Goal: Task Accomplishment & Management: Complete application form

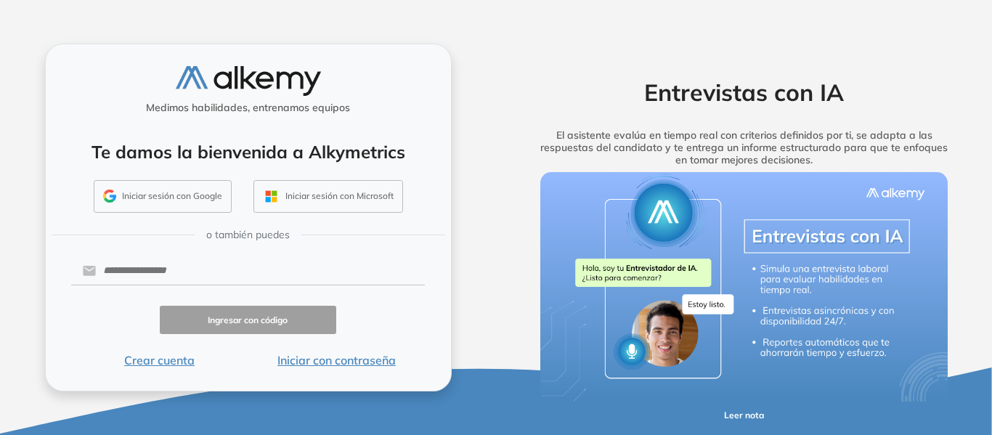
click at [184, 208] on button "Iniciar sesión con Google" at bounding box center [163, 196] width 138 height 33
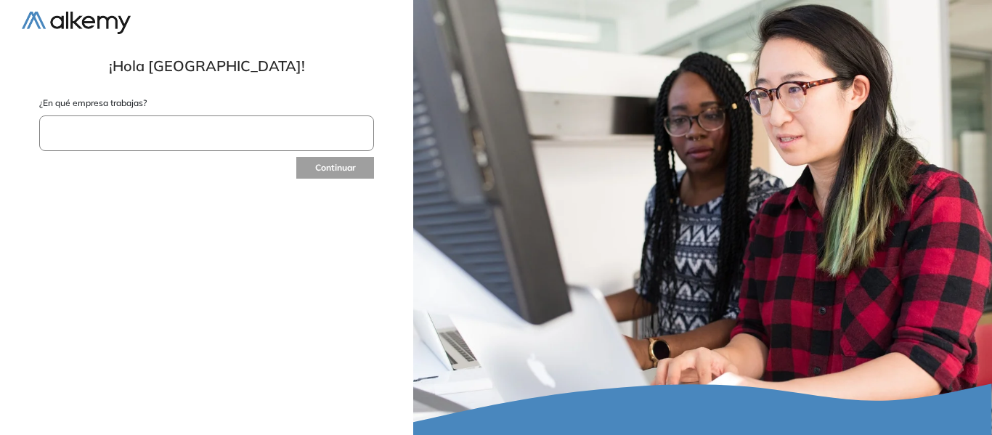
click at [305, 135] on input "text" at bounding box center [206, 133] width 335 height 36
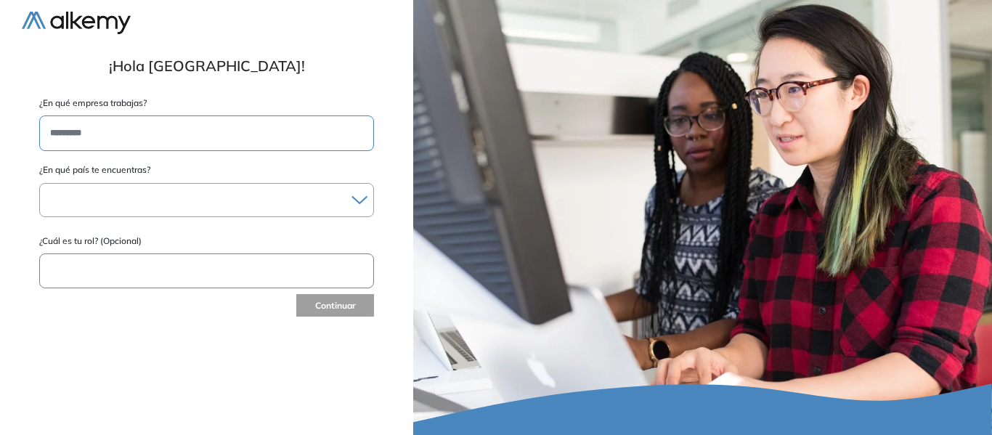
type input "*********"
click at [306, 191] on div at bounding box center [206, 199] width 333 height 21
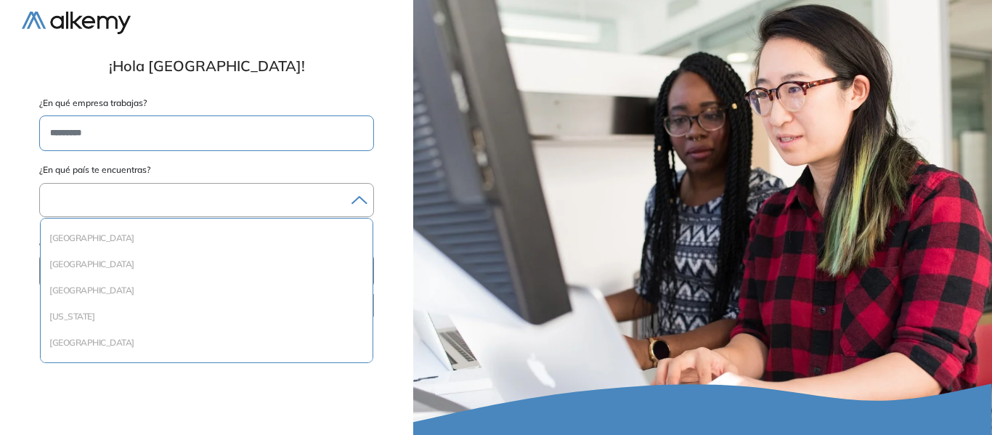
scroll to position [1597, 0]
click at [296, 252] on div "Perú" at bounding box center [207, 261] width 332 height 26
click at [294, 259] on li "Perú" at bounding box center [206, 260] width 320 height 15
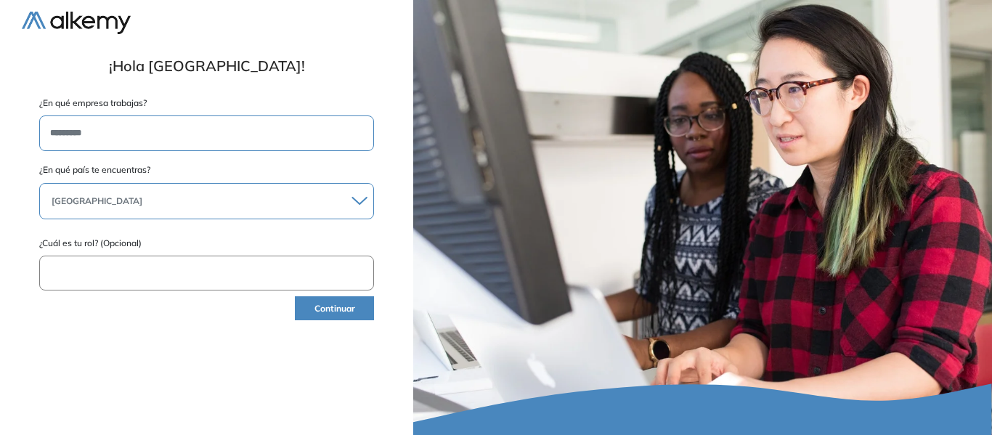
click at [295, 274] on input "text" at bounding box center [206, 274] width 335 height 36
type input "**********"
click at [318, 309] on button "Continuar" at bounding box center [334, 308] width 79 height 24
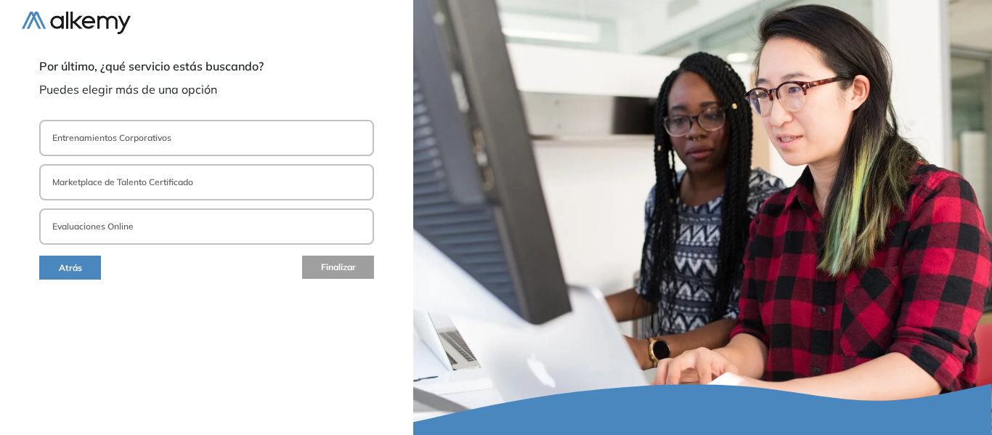
click at [295, 207] on form "**********" at bounding box center [207, 201] width 370 height 163
click at [295, 213] on button "Evaluaciones Online" at bounding box center [206, 226] width 335 height 36
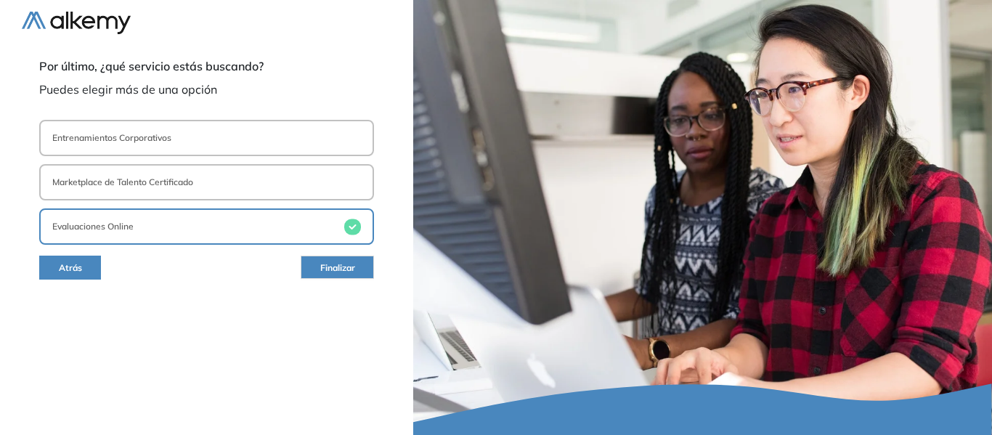
click at [299, 176] on button "Marketplace de Talento Certificado" at bounding box center [206, 182] width 335 height 36
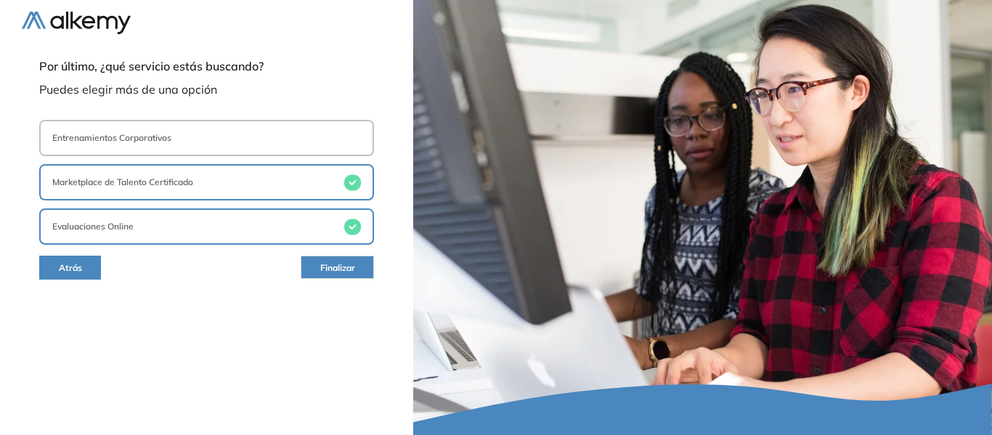
click at [309, 146] on button "Entrenamientos Corporativos" at bounding box center [206, 138] width 335 height 36
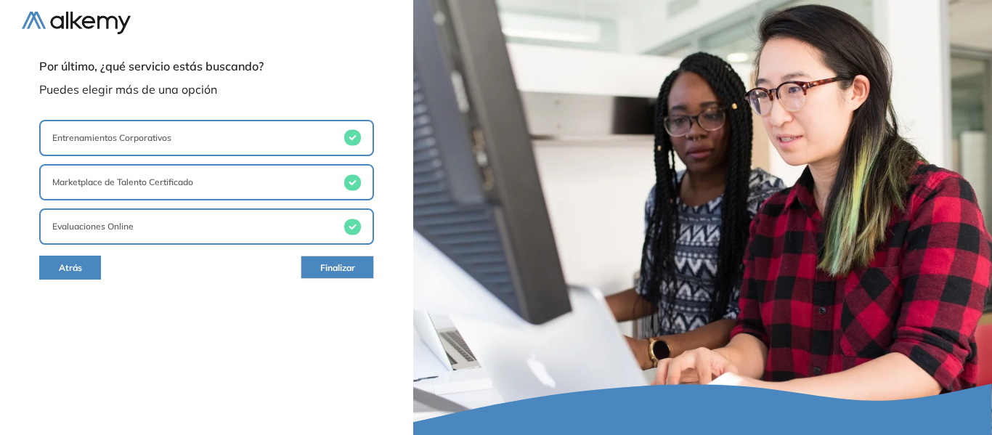
click at [317, 265] on button "Finalizar" at bounding box center [337, 267] width 73 height 23
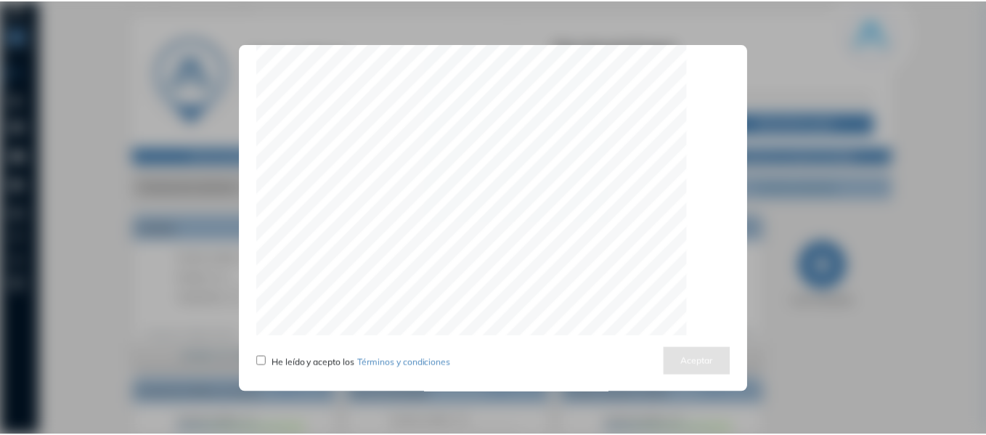
scroll to position [4653, 0]
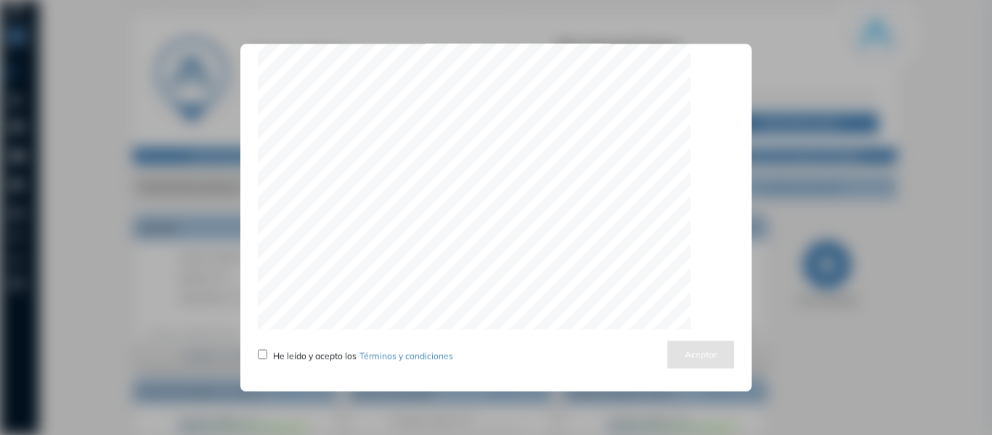
click at [272, 355] on div "He leído y acepto los Términos y condiciones" at bounding box center [355, 354] width 195 height 17
click at [680, 353] on button "Aceptar" at bounding box center [700, 354] width 67 height 28
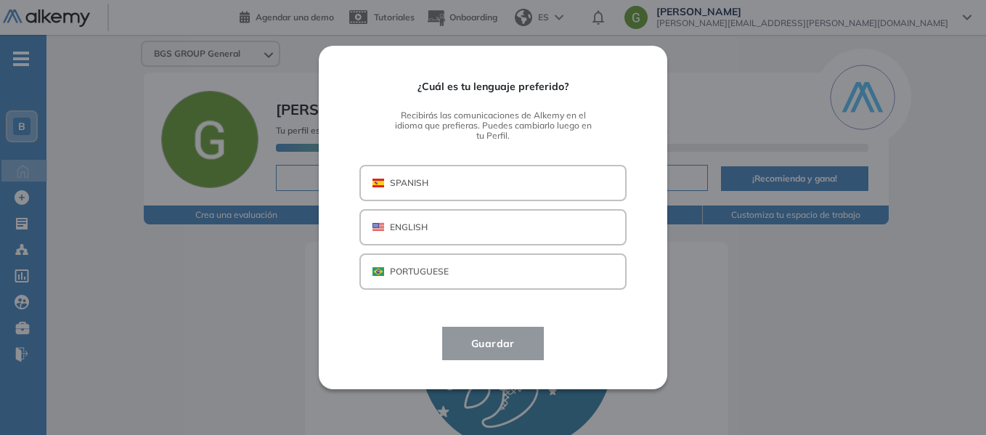
click at [445, 181] on button "SPANISH" at bounding box center [492, 183] width 267 height 36
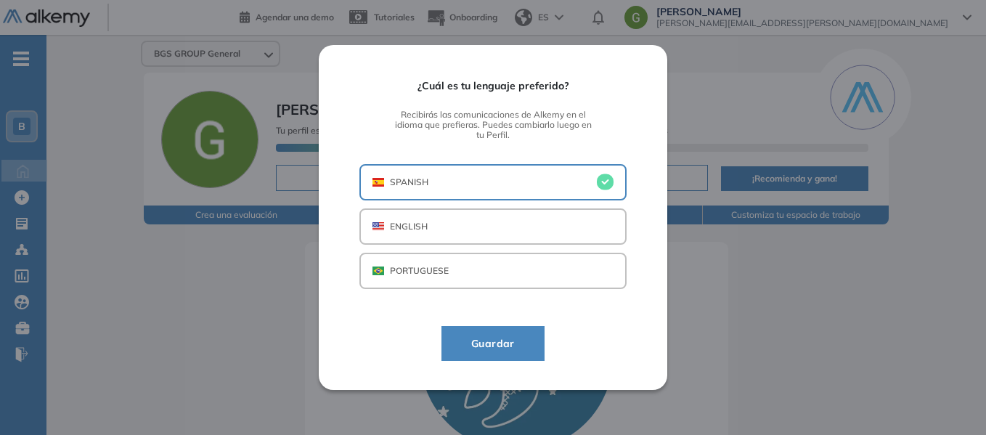
click at [469, 352] on span "Guardar" at bounding box center [493, 343] width 67 height 17
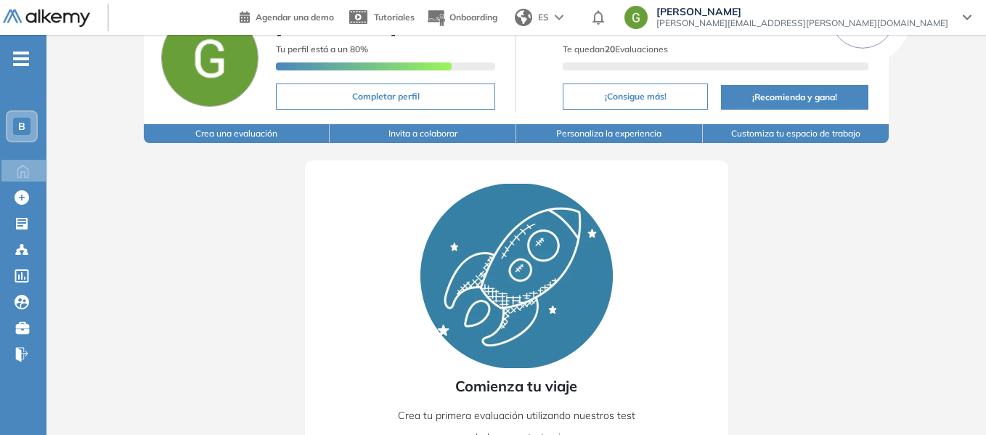
scroll to position [179, 0]
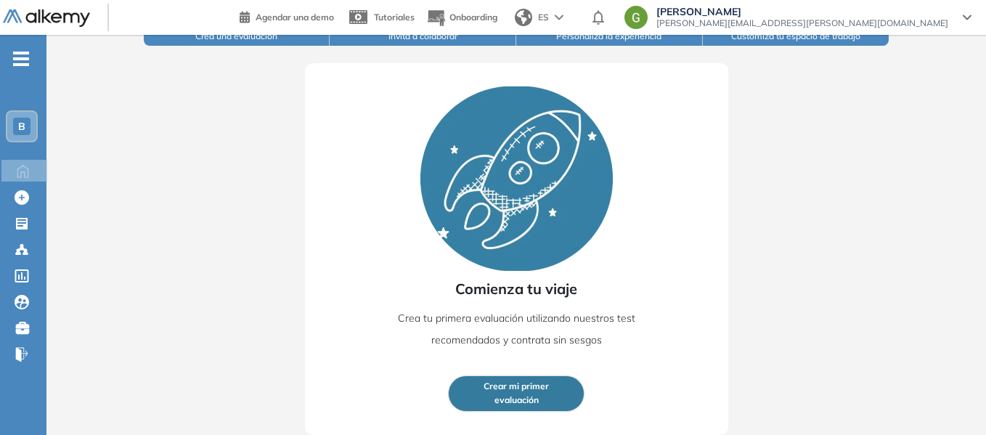
click at [510, 409] on button "Crear mi primer evaluación" at bounding box center [516, 393] width 136 height 36
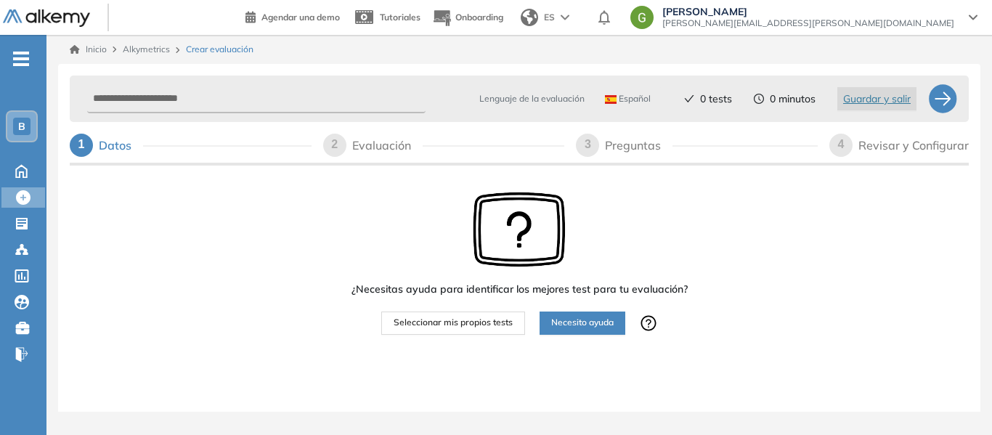
click at [554, 331] on button "Necesito ayuda" at bounding box center [582, 322] width 86 height 23
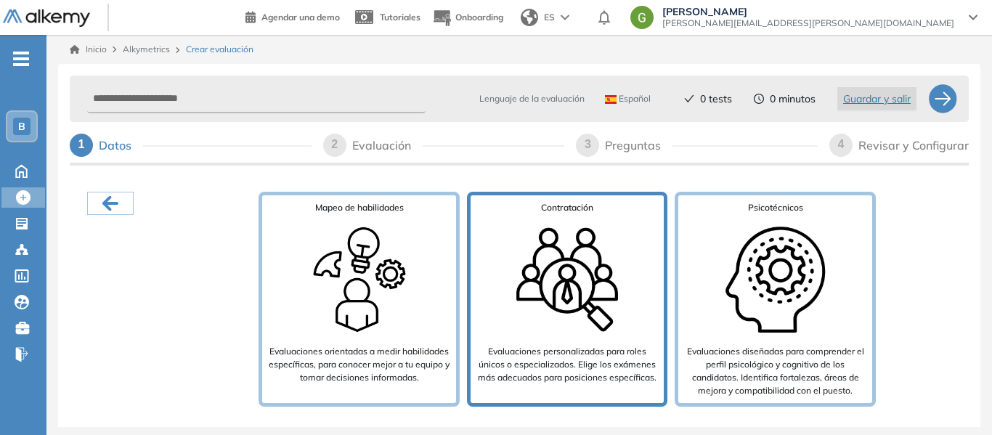
click at [539, 347] on p "Evaluaciones personalizadas para roles únicos o especializados. Elige los exáme…" at bounding box center [567, 364] width 182 height 39
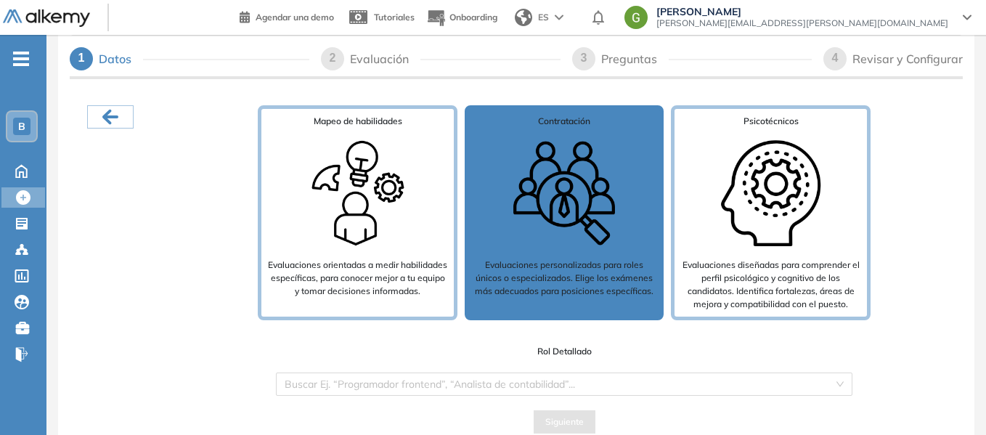
scroll to position [93, 0]
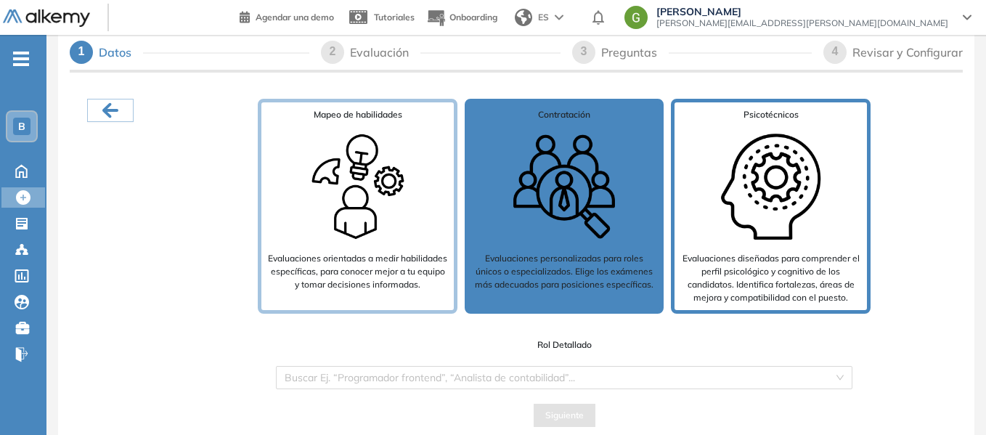
click at [755, 264] on p "Evaluaciones diseñadas para comprender el perfil psicológico y cognitivo de los…" at bounding box center [770, 278] width 181 height 52
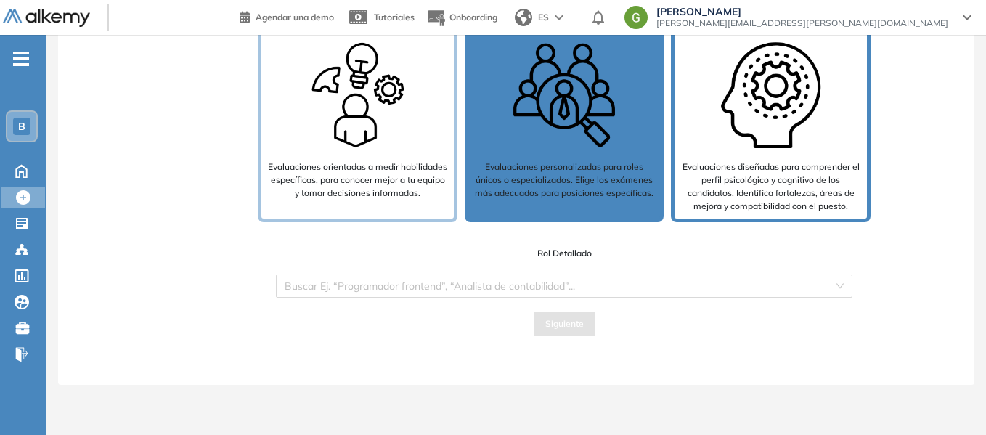
scroll to position [99, 0]
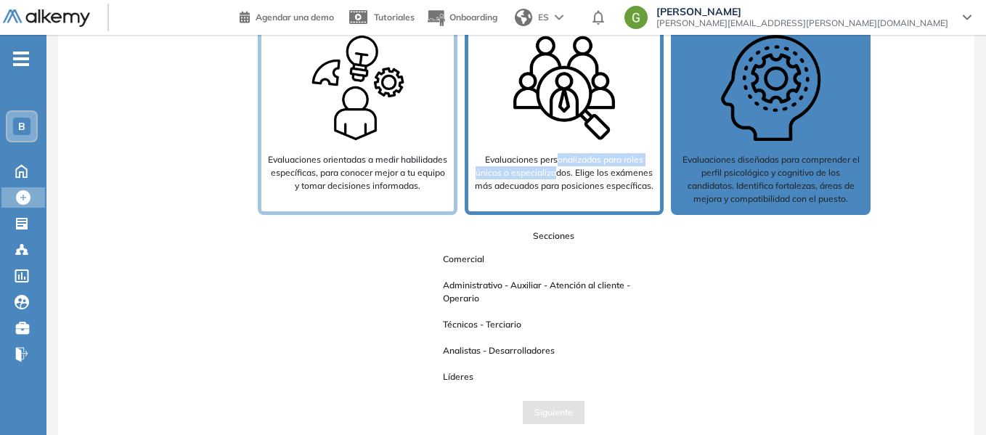
click at [558, 168] on p "Evaluaciones personalizadas para roles únicos o especializados. Elige los exáme…" at bounding box center [564, 172] width 181 height 39
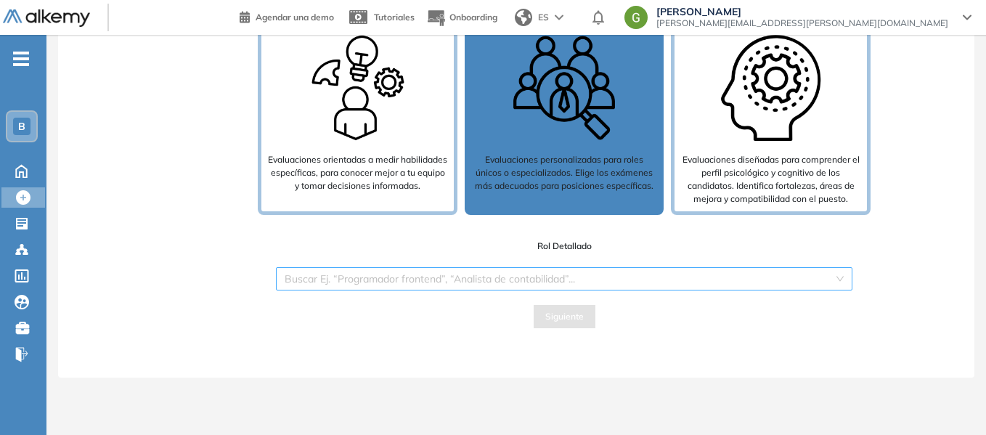
click at [516, 272] on input "search" at bounding box center [559, 279] width 549 height 22
click at [513, 277] on input "search" at bounding box center [559, 279] width 549 height 22
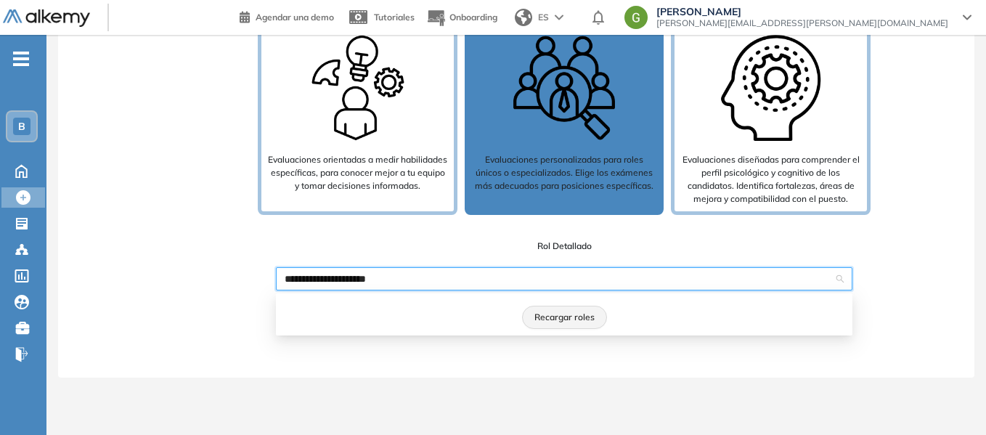
click at [518, 312] on div "Recargar roles" at bounding box center [564, 317] width 559 height 23
click at [446, 273] on input "**********" at bounding box center [559, 279] width 549 height 22
click at [549, 311] on span "Recargar roles" at bounding box center [564, 318] width 60 height 14
click at [457, 284] on input "**********" at bounding box center [559, 279] width 549 height 22
drag, startPoint x: 454, startPoint y: 281, endPoint x: 365, endPoint y: 282, distance: 88.6
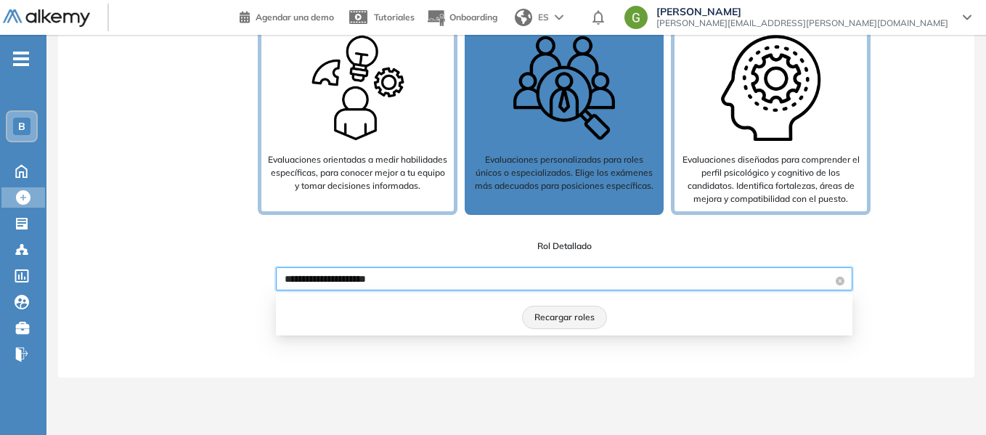
click at [365, 282] on input "**********" at bounding box center [559, 279] width 549 height 22
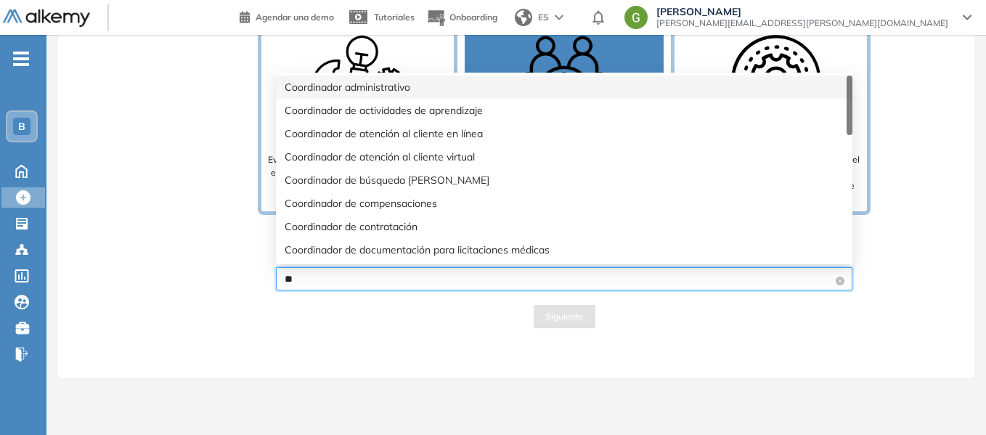
type input "*"
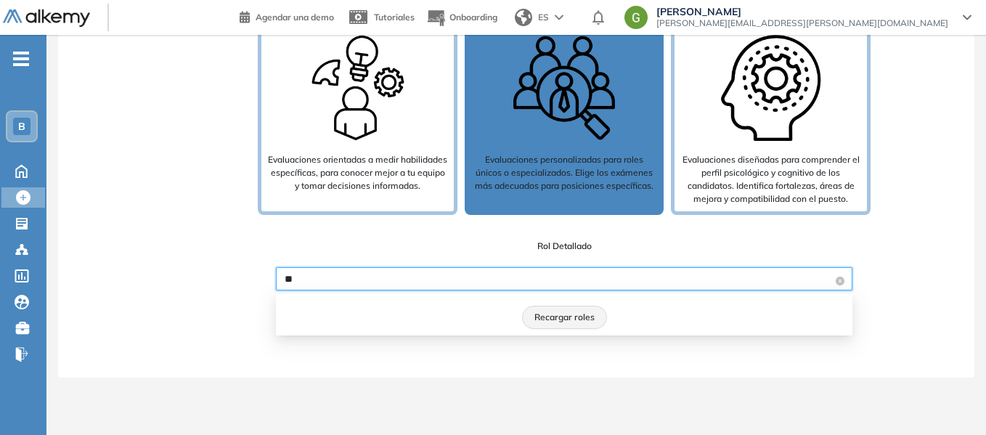
type input "*"
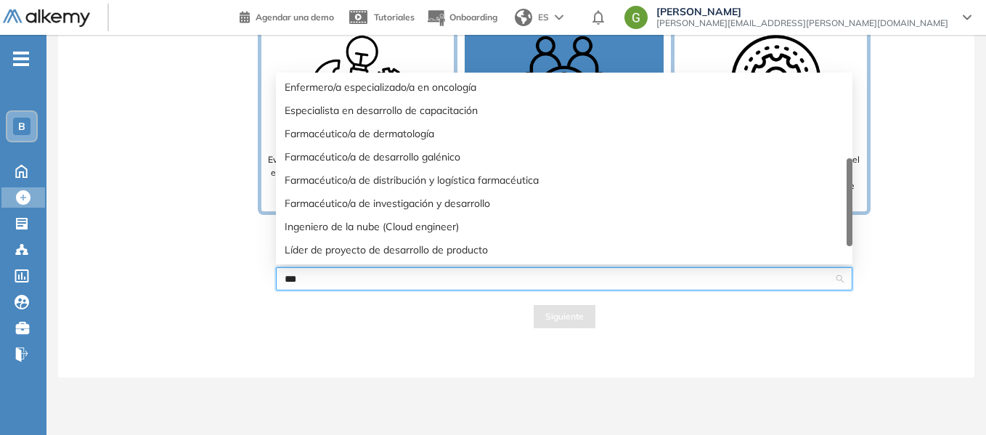
scroll to position [93, 0]
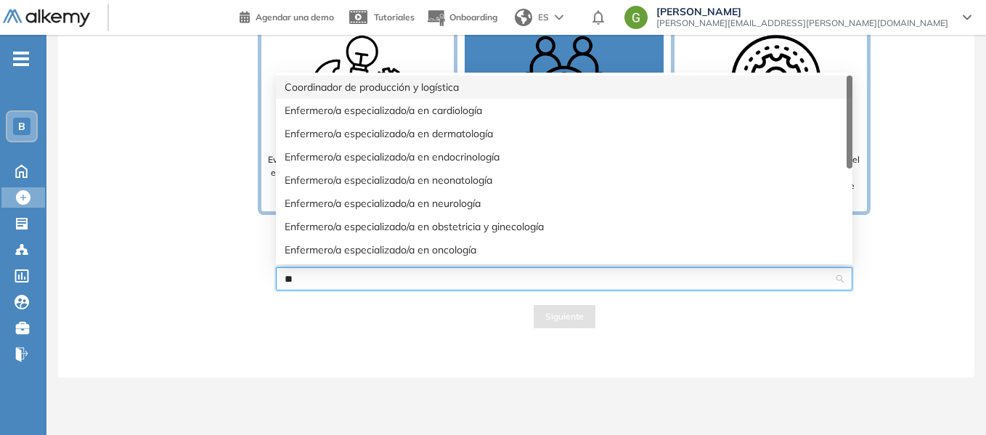
type input "*"
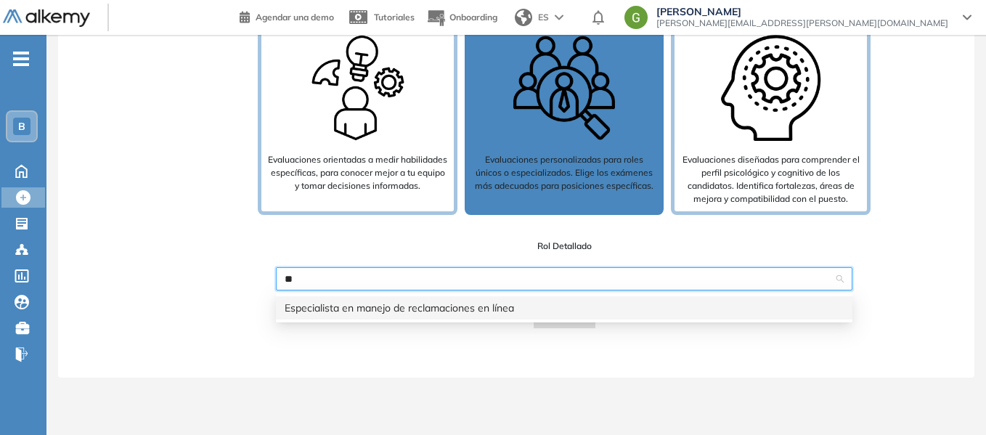
type input "*"
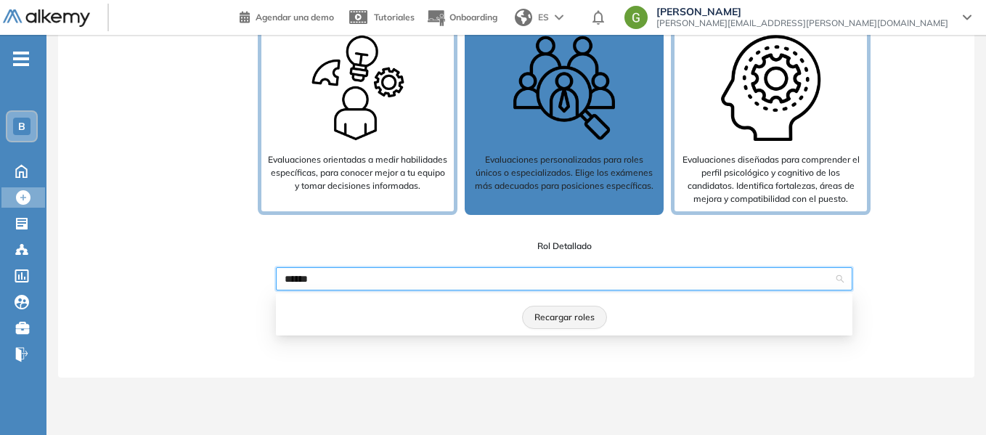
type input "*******"
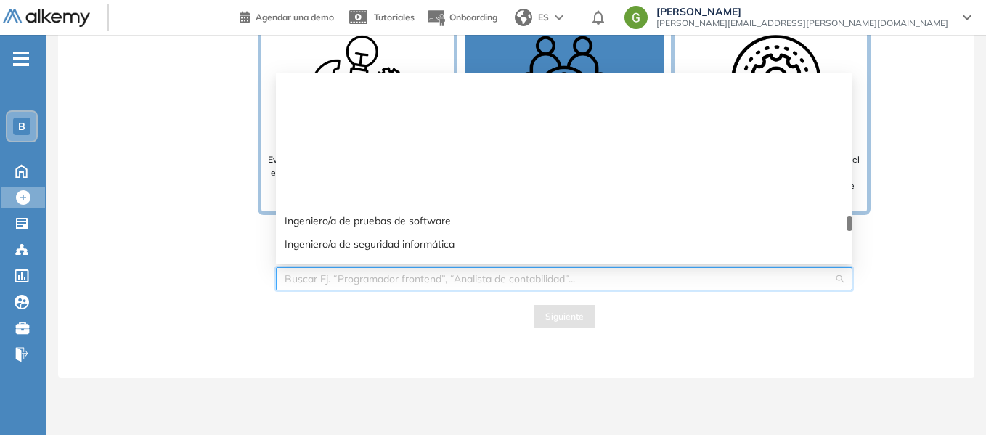
scroll to position [8494, 0]
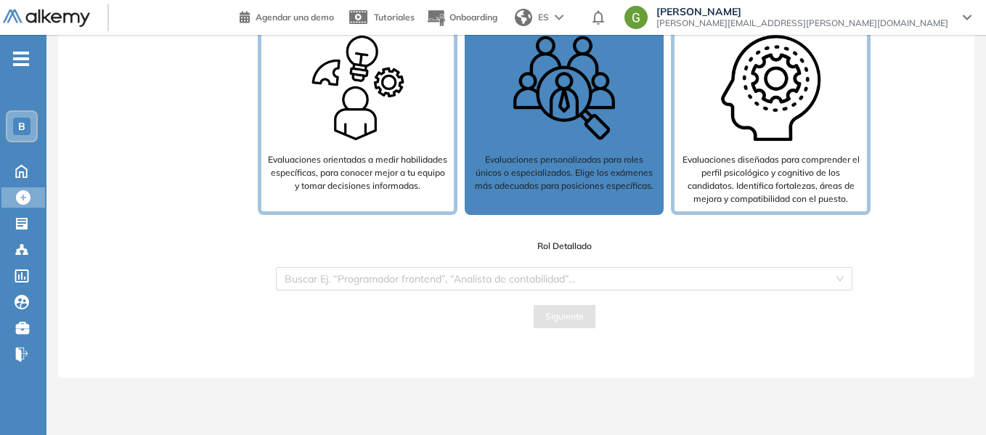
click at [110, 204] on div "Mapeo de habilidades Evaluaciones orientadas a medir habilidades específicas, p…" at bounding box center [516, 171] width 893 height 343
click at [700, 191] on p "Evaluaciones diseñadas para comprender el perfil psicológico y cognitivo de los…" at bounding box center [770, 179] width 181 height 52
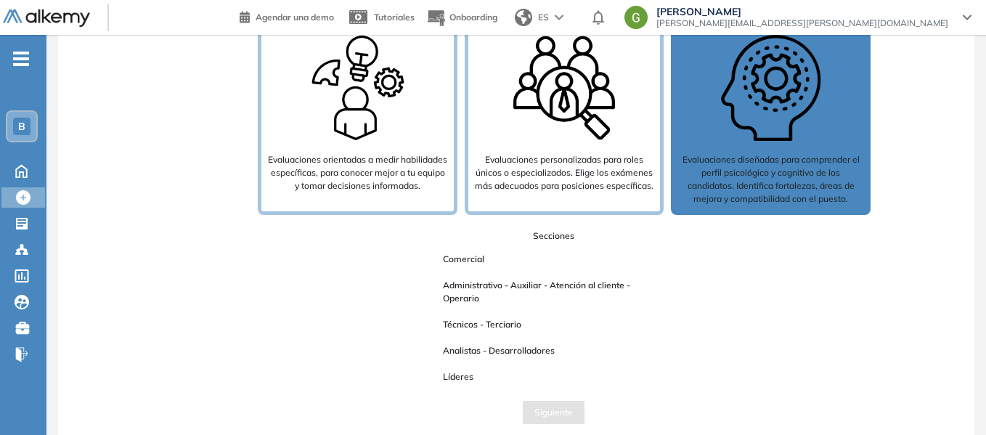
click at [525, 293] on span "Administrativo - Auxiliar - Atención al cliente - Operario" at bounding box center [553, 292] width 244 height 32
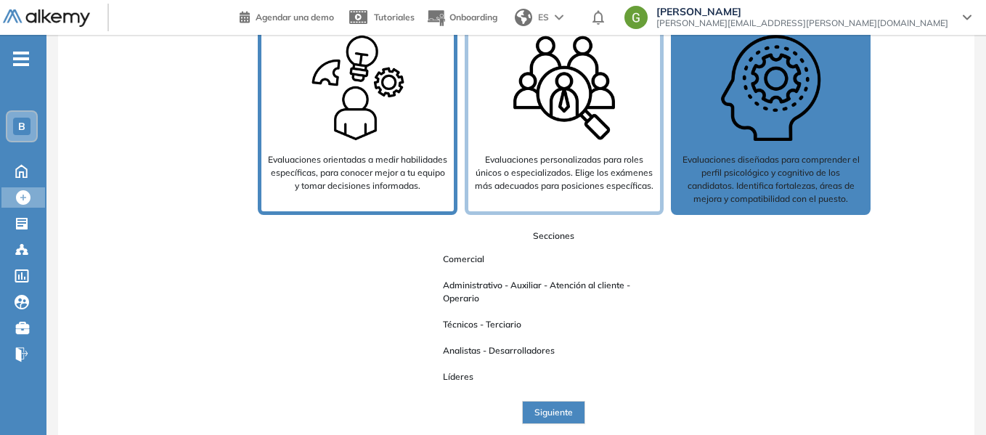
click at [353, 201] on div "Mapeo de habilidades Evaluaciones orientadas a medir habilidades específicas, p…" at bounding box center [358, 107] width 200 height 215
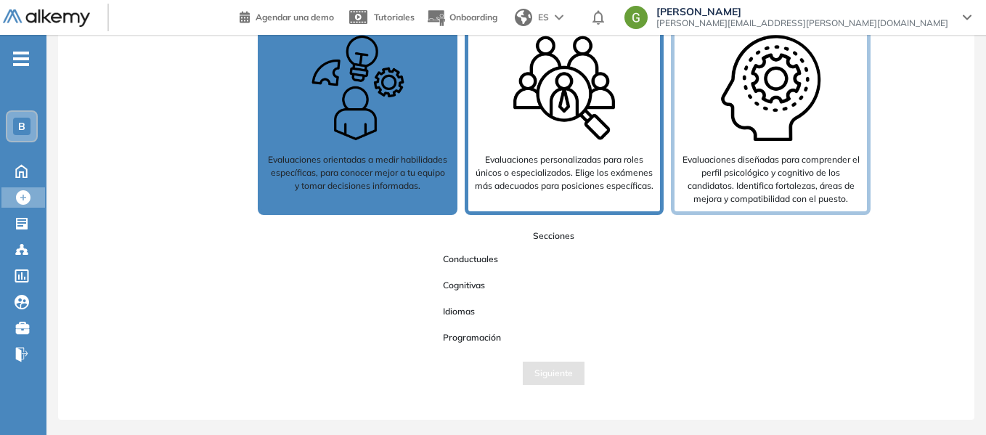
click at [490, 178] on p "Evaluaciones personalizadas para roles únicos o especializados. Elige los exáme…" at bounding box center [564, 172] width 181 height 39
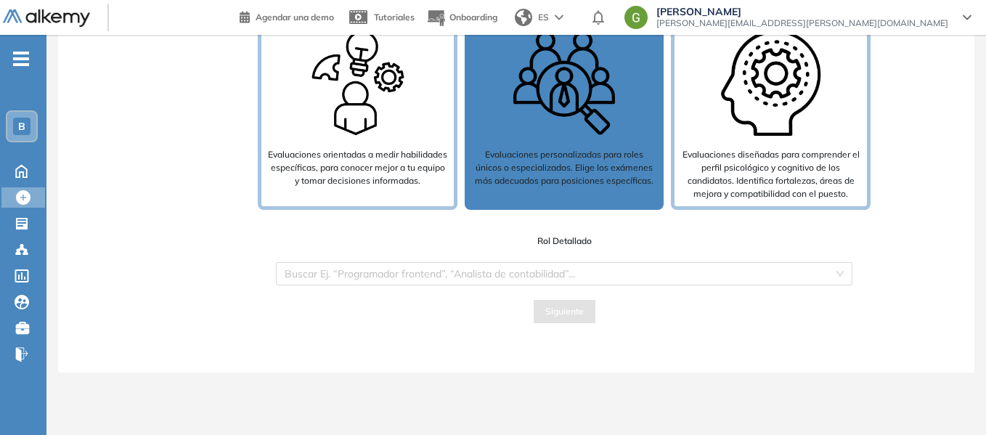
scroll to position [105, 0]
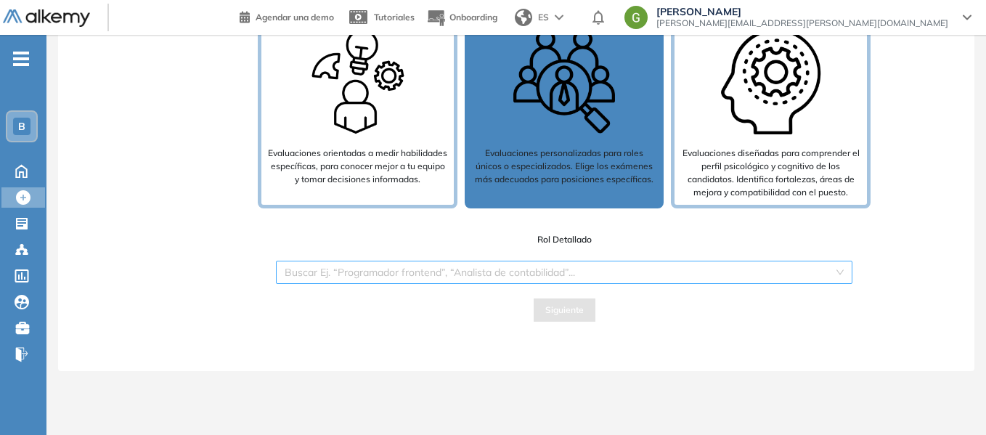
click at [441, 266] on input "search" at bounding box center [559, 272] width 549 height 22
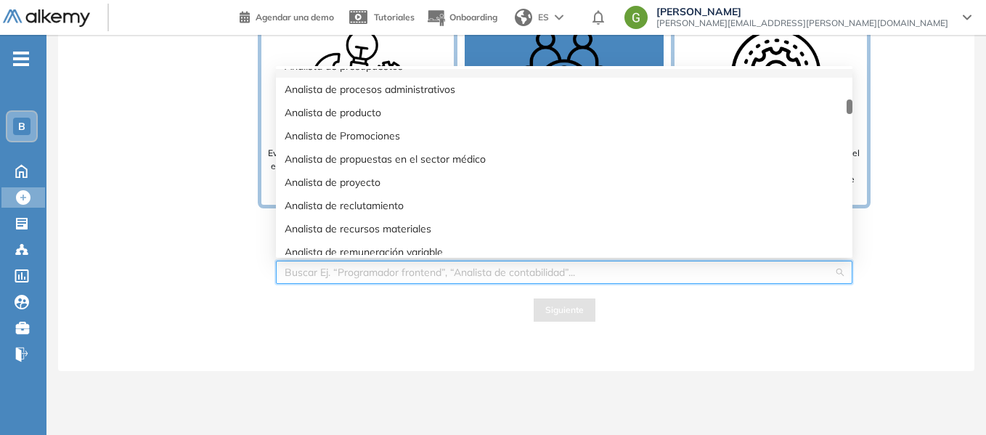
scroll to position [1597, 0]
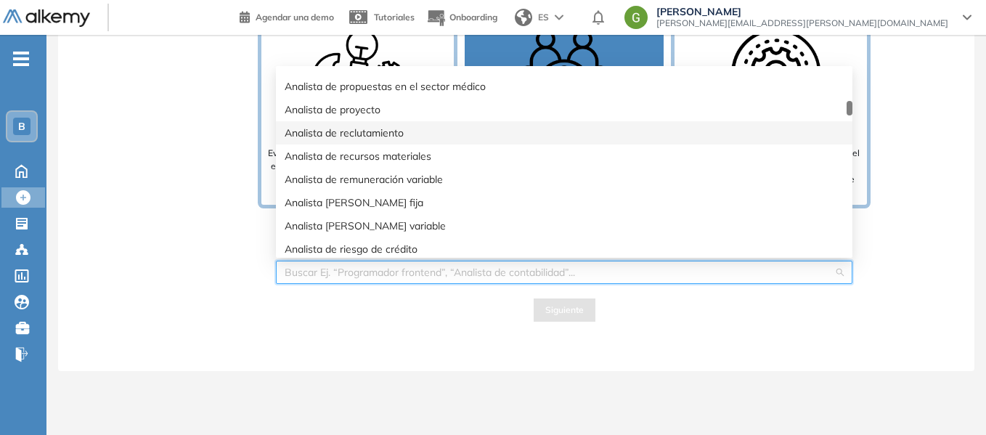
click at [400, 139] on div "Analista de reclutamiento" at bounding box center [564, 133] width 559 height 16
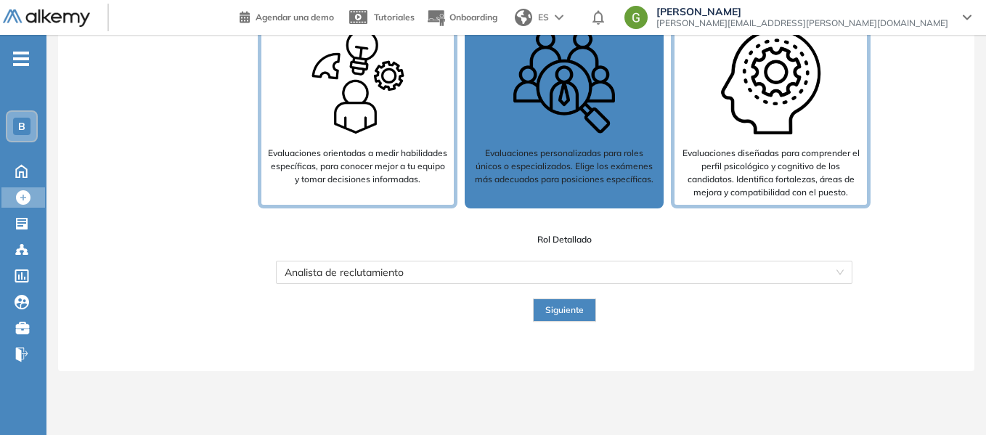
click at [558, 306] on span "Siguiente" at bounding box center [564, 310] width 38 height 14
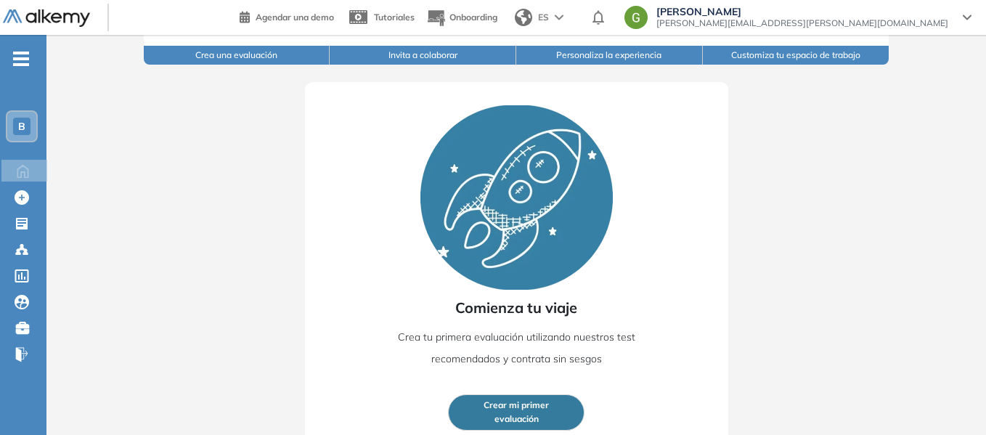
scroll to position [179, 0]
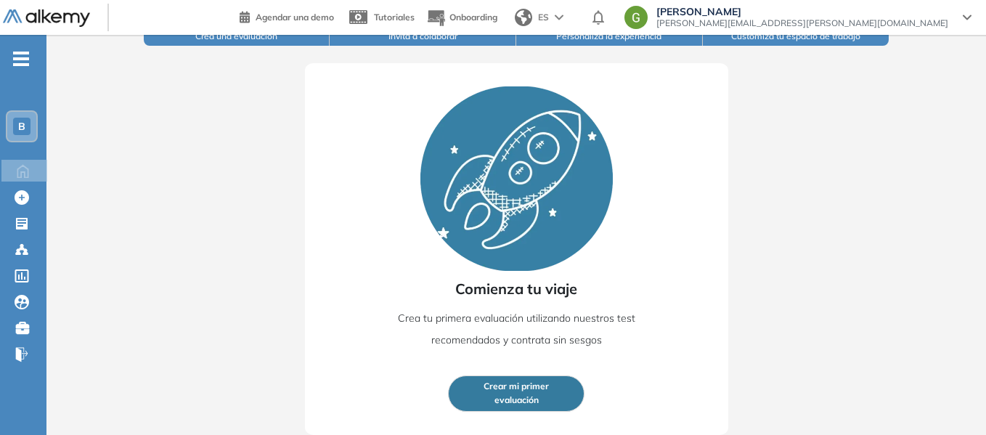
click at [461, 370] on div "Comienza tu viaje Crea tu primera evaluación utilizando nuestros test recomenda…" at bounding box center [516, 249] width 423 height 372
click at [492, 391] on span "Crear mi primer" at bounding box center [516, 387] width 65 height 14
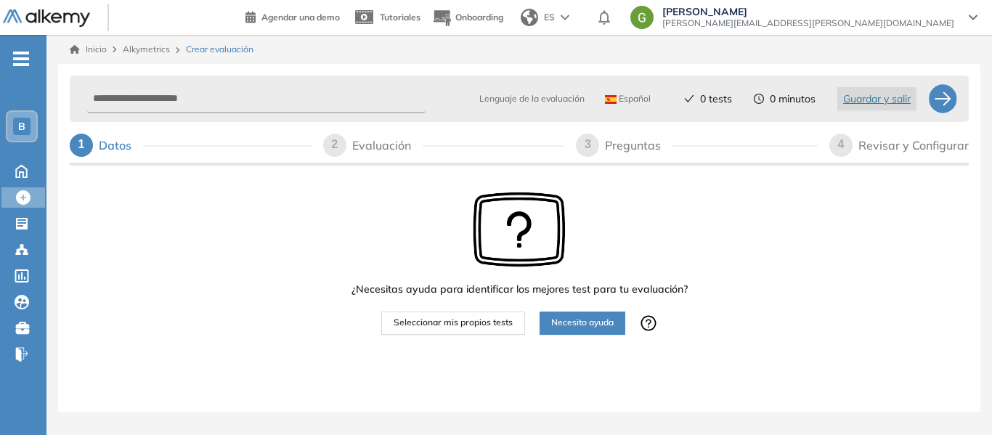
click at [582, 323] on span "Necesito ayuda" at bounding box center [582, 323] width 62 height 14
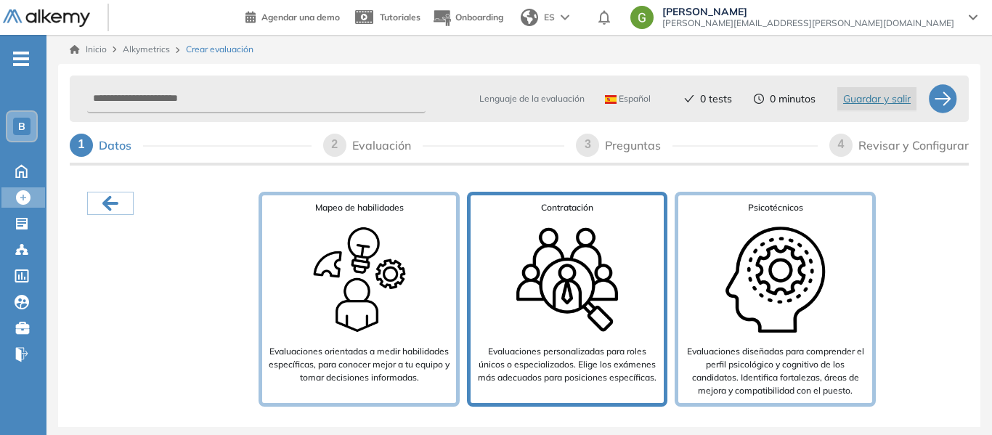
click at [566, 323] on img at bounding box center [567, 279] width 116 height 116
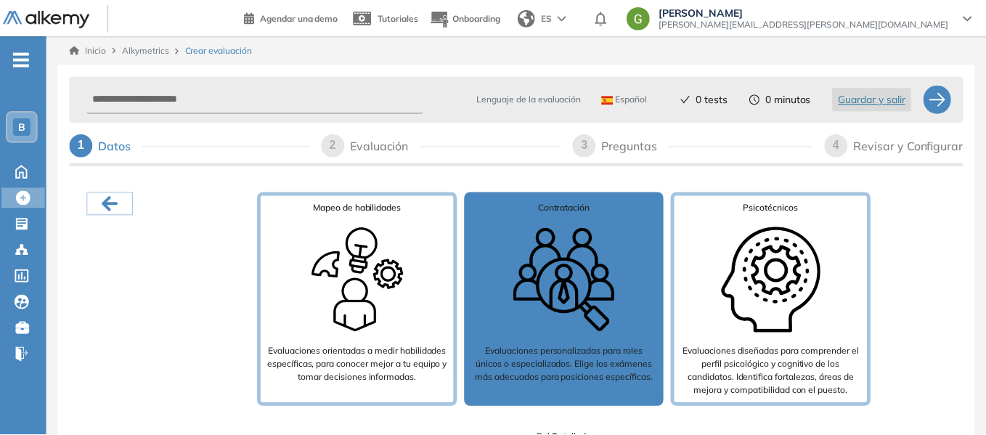
scroll to position [93, 0]
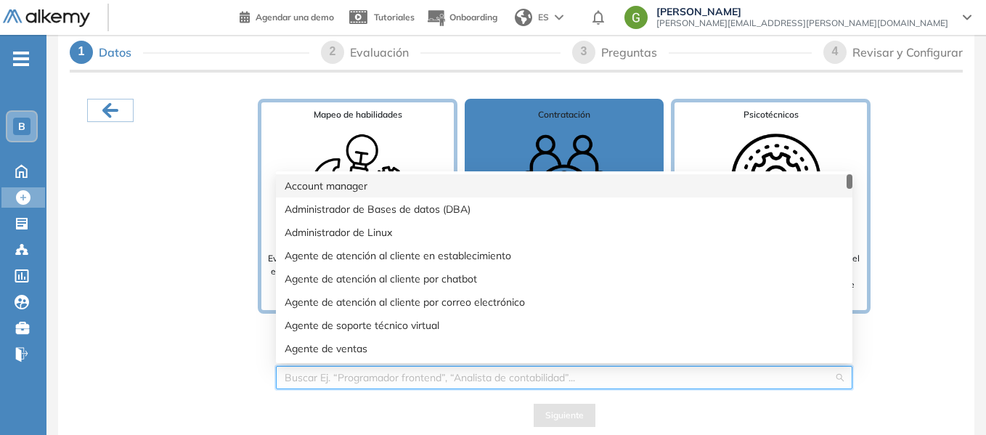
click at [475, 378] on input "search" at bounding box center [559, 378] width 549 height 22
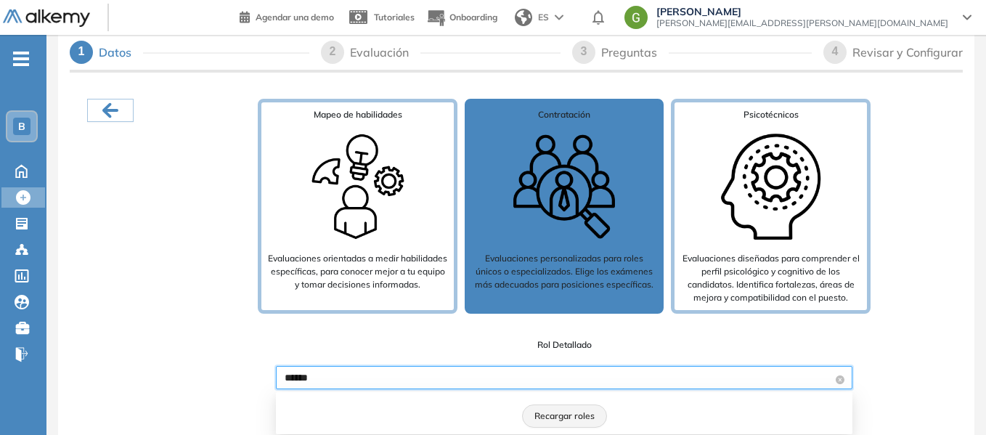
type input "*******"
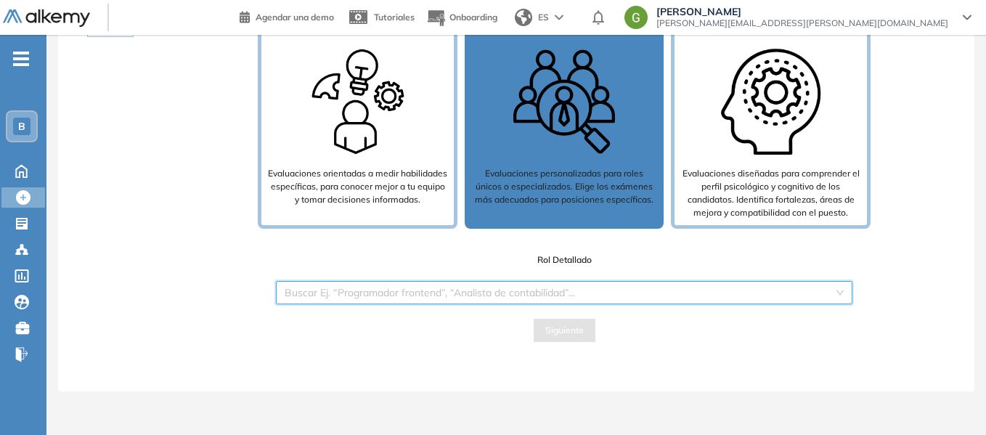
scroll to position [105, 0]
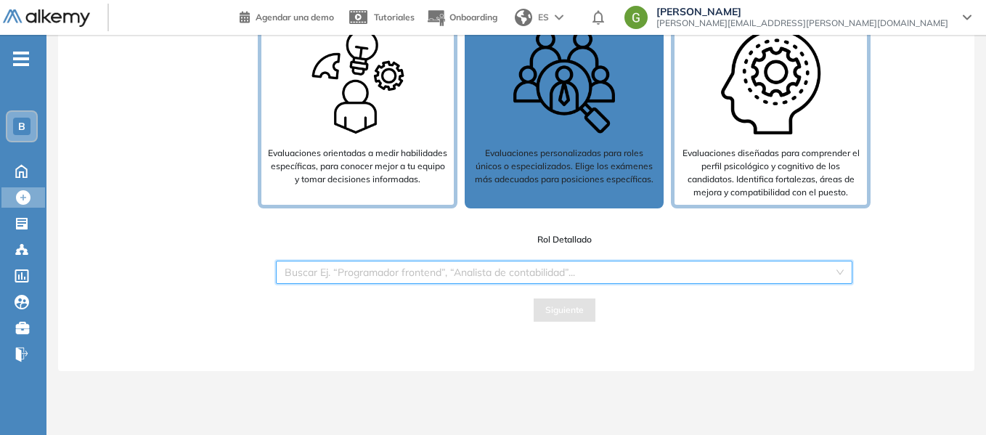
click at [478, 264] on input "search" at bounding box center [559, 272] width 549 height 22
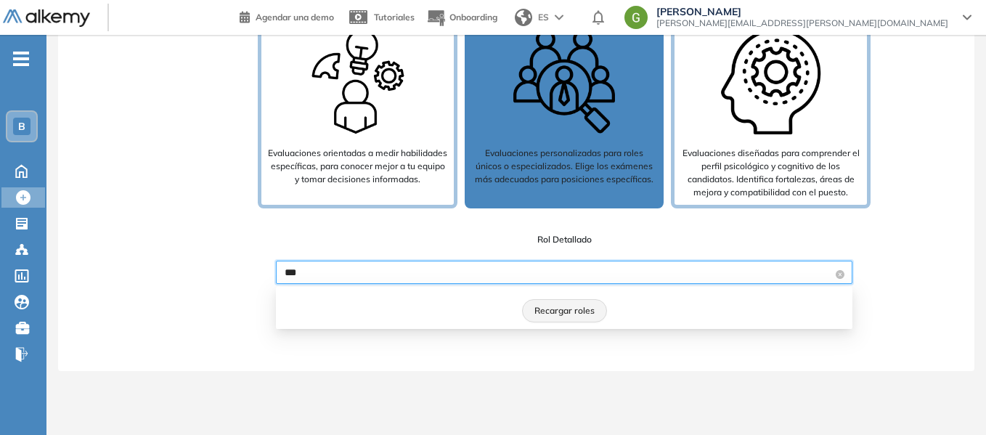
type input "****"
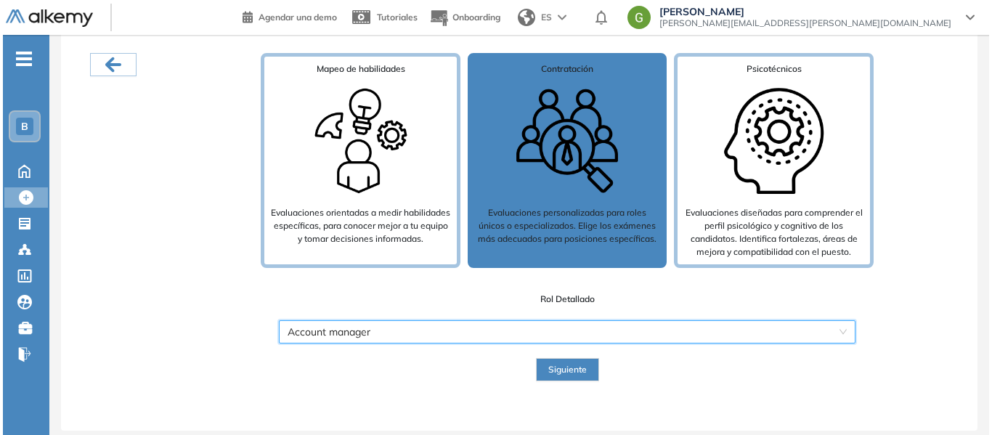
scroll to position [0, 0]
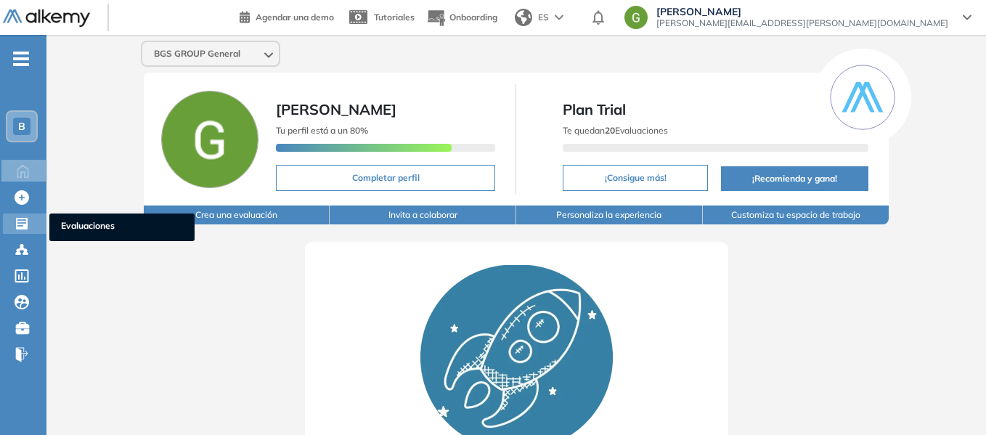
click at [32, 225] on div "Evaluaciones Evaluaciones" at bounding box center [25, 223] width 44 height 20
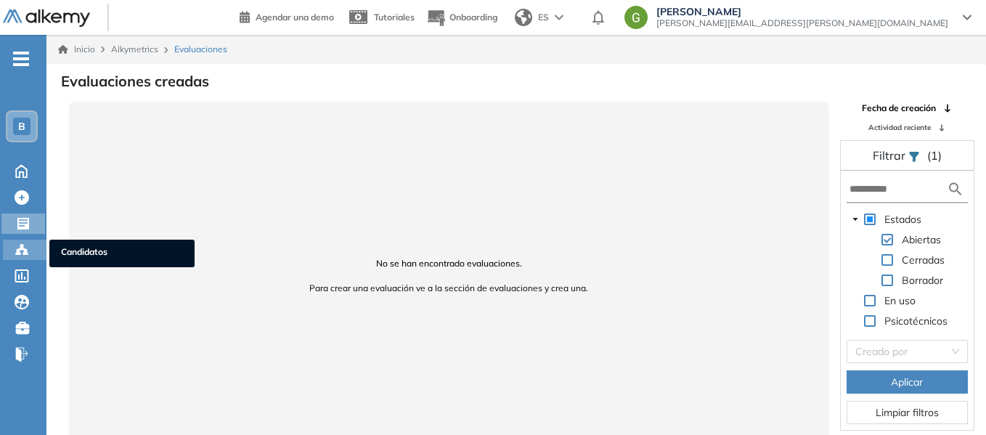
click at [29, 253] on div at bounding box center [23, 248] width 17 height 17
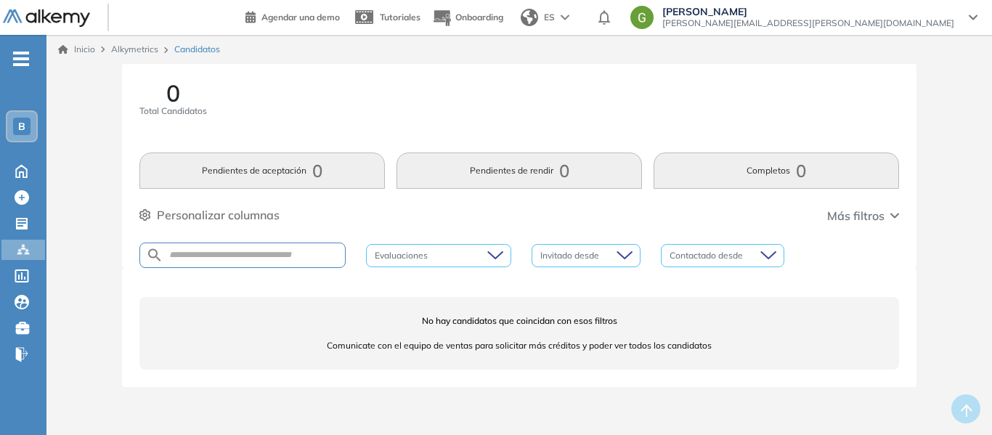
click at [28, 264] on ul "B Home Home Crear Evaluación Crear Evaluación Evaluaciones Evaluaciones Candida…" at bounding box center [23, 212] width 46 height 309
click at [24, 283] on div "Catálogo de tests Catálogo de tests" at bounding box center [25, 276] width 44 height 20
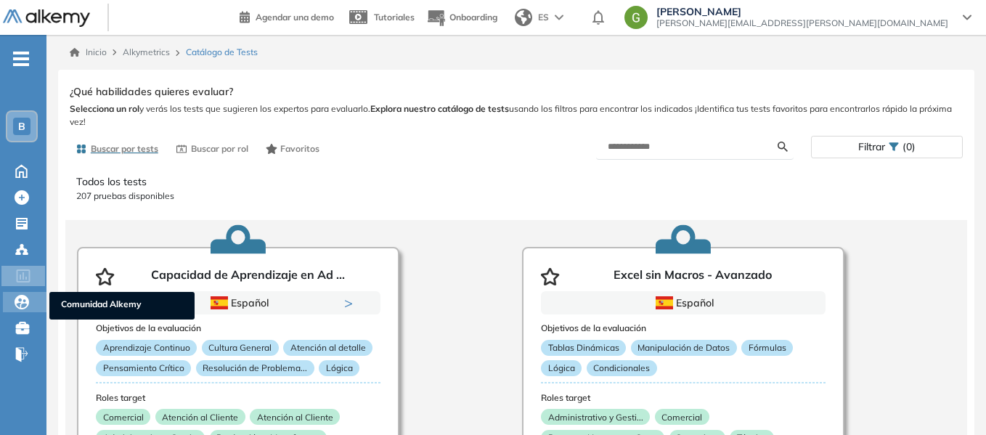
click at [23, 306] on icon at bounding box center [22, 302] width 15 height 15
